Goal: Transaction & Acquisition: Purchase product/service

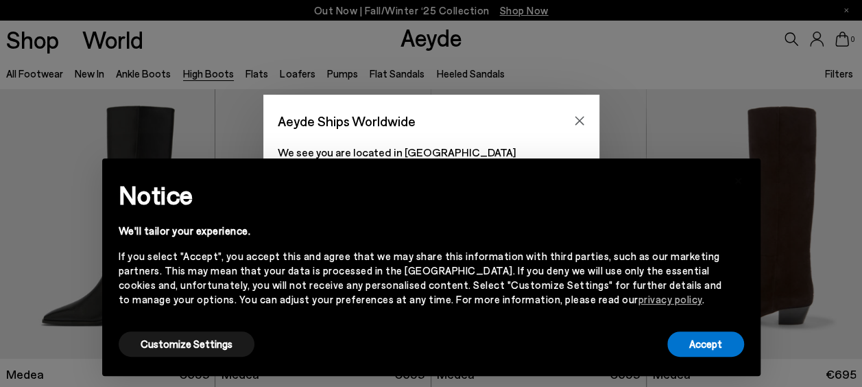
click at [556, 121] on div "Aeyde Ships Worldwide" at bounding box center [418, 121] width 280 height 24
click at [584, 125] on button "Close" at bounding box center [579, 120] width 21 height 21
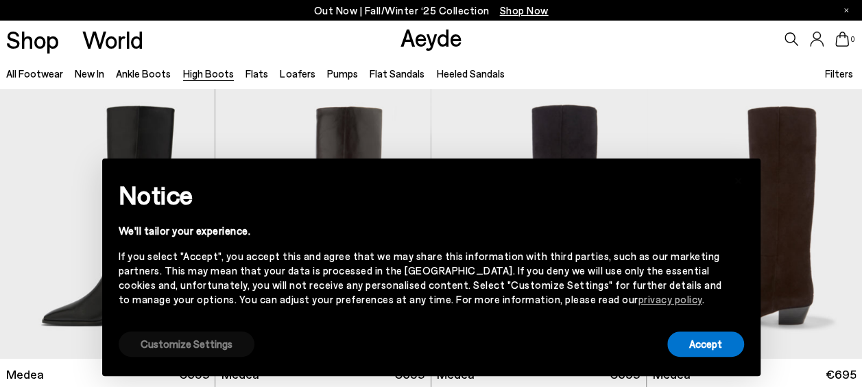
click at [174, 339] on button "Customize Settings" at bounding box center [187, 343] width 136 height 25
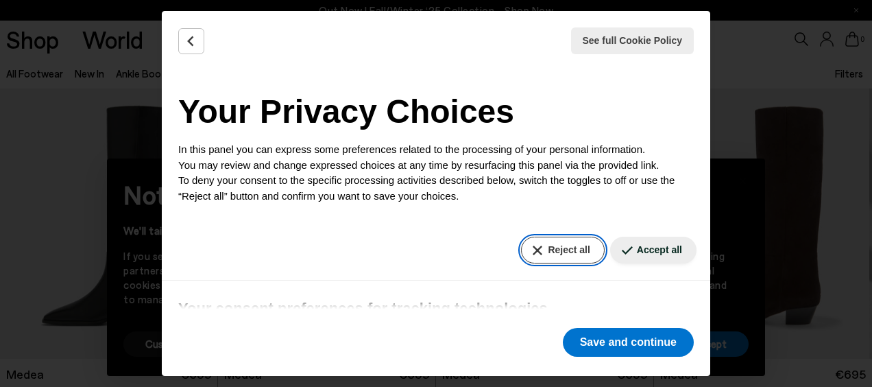
click at [553, 244] on button "Reject all" at bounding box center [562, 250] width 83 height 27
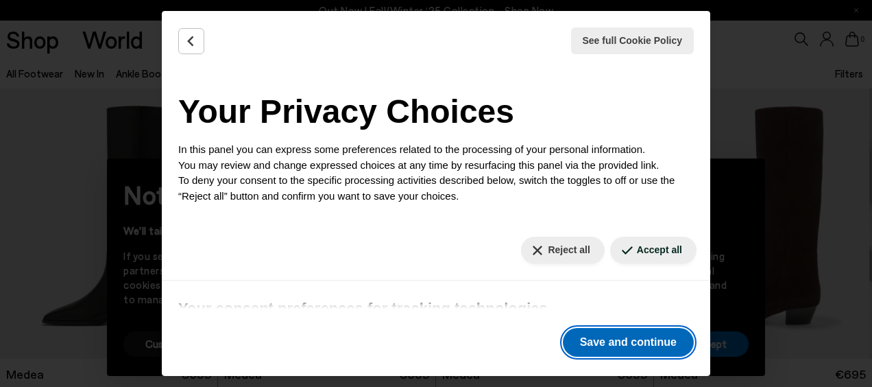
click at [591, 339] on button "Save and continue" at bounding box center [628, 342] width 131 height 29
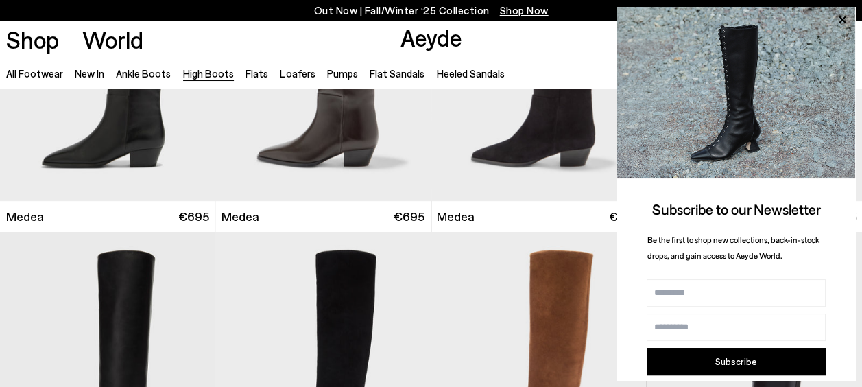
scroll to position [137, 0]
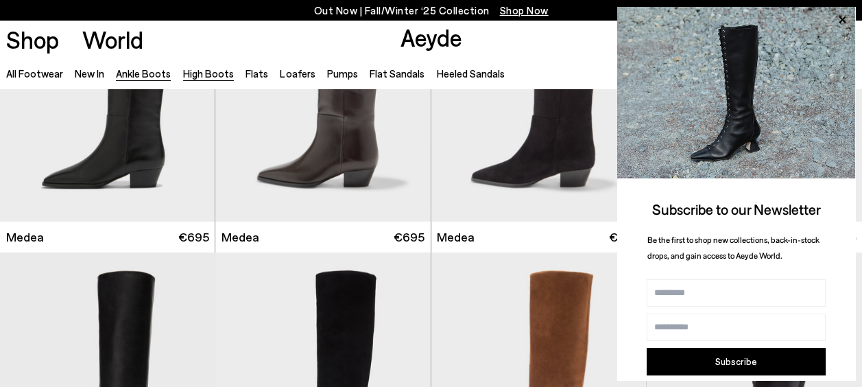
click at [137, 78] on link "Ankle Boots" at bounding box center [143, 73] width 55 height 12
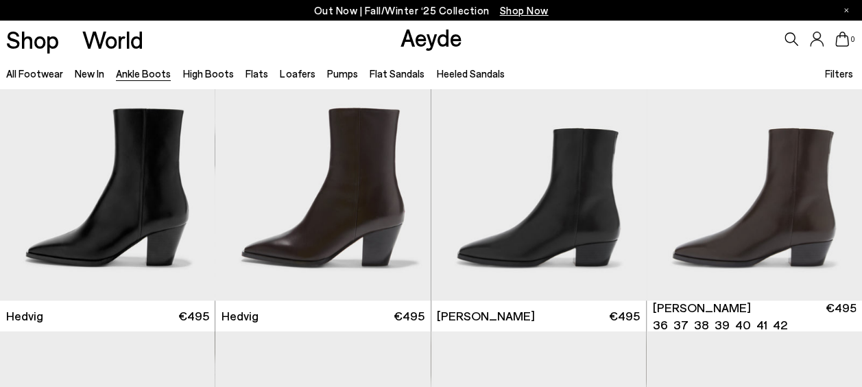
scroll to position [510, 0]
